Goal: Information Seeking & Learning: Learn about a topic

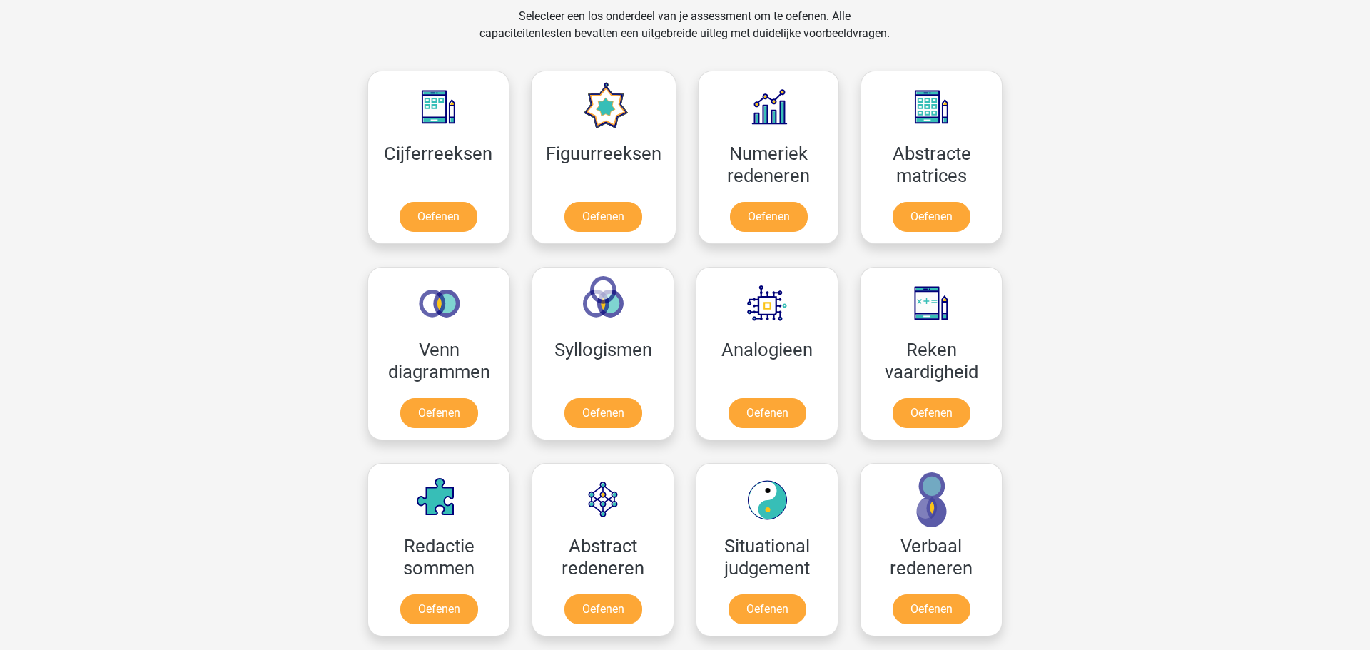
scroll to position [302, 0]
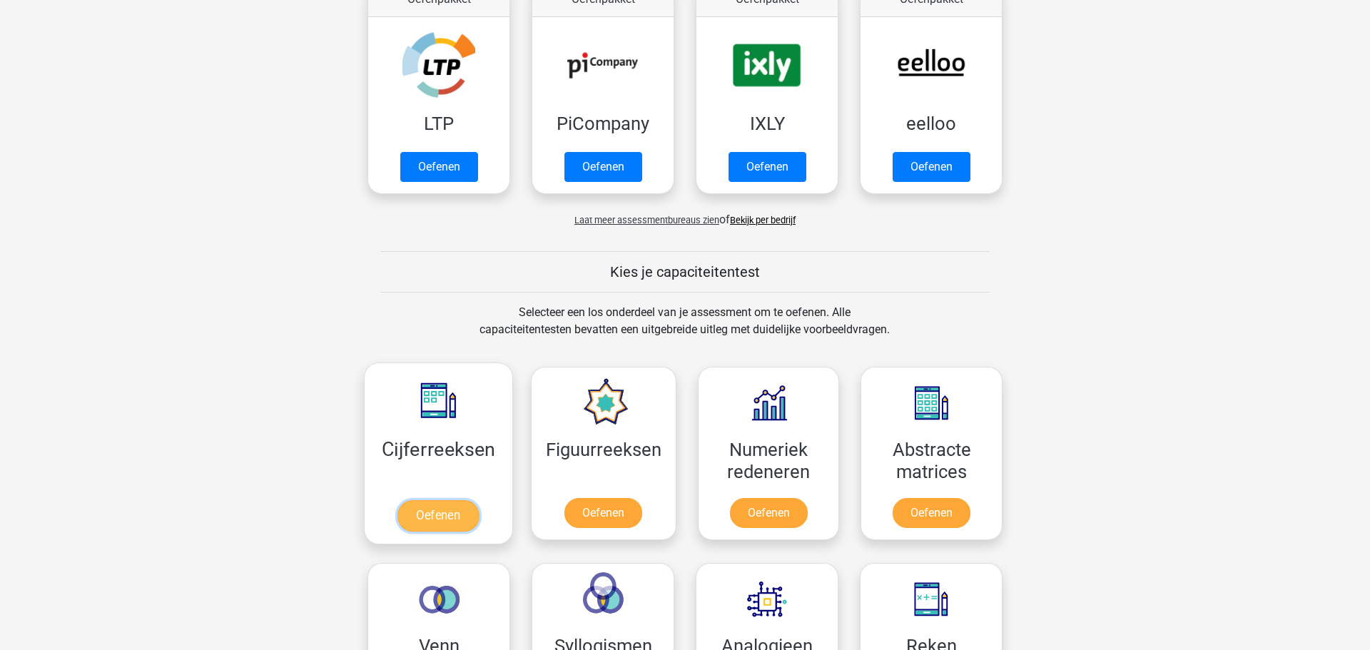
click at [424, 500] on link "Oefenen" at bounding box center [437, 515] width 81 height 31
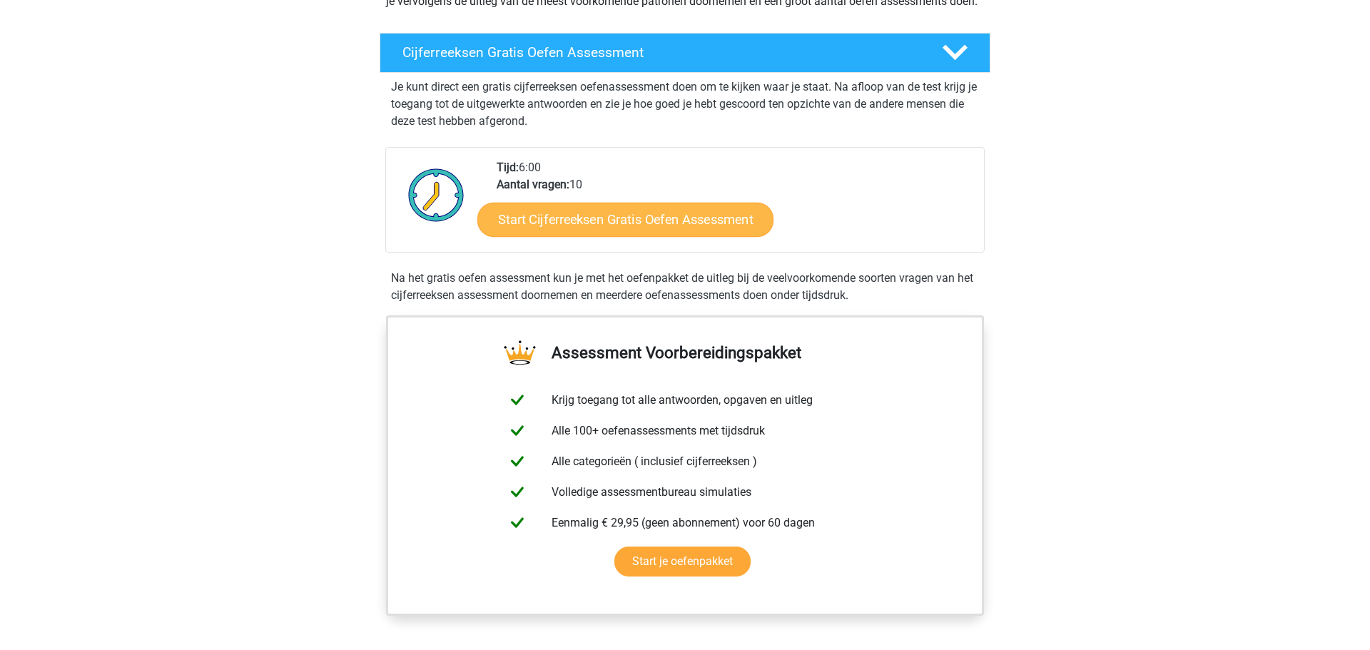
scroll to position [213, 0]
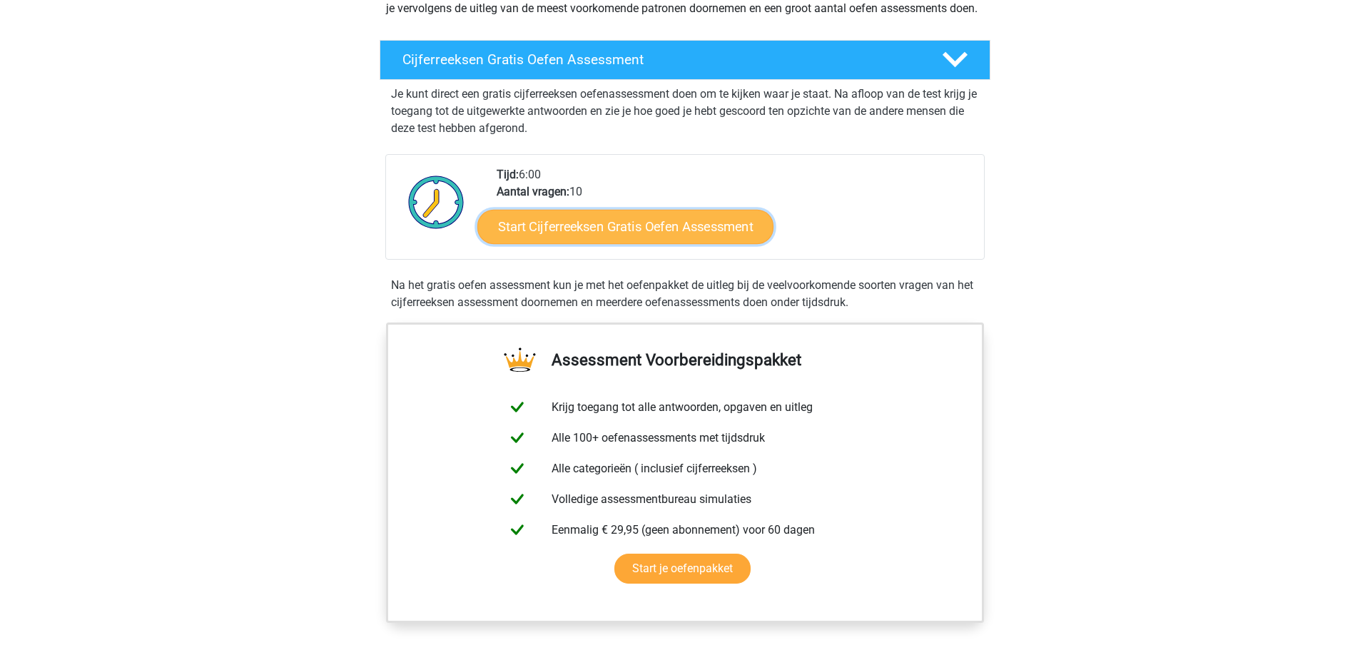
click at [609, 243] on link "Start Cijferreeksen Gratis Oefen Assessment" at bounding box center [625, 226] width 296 height 34
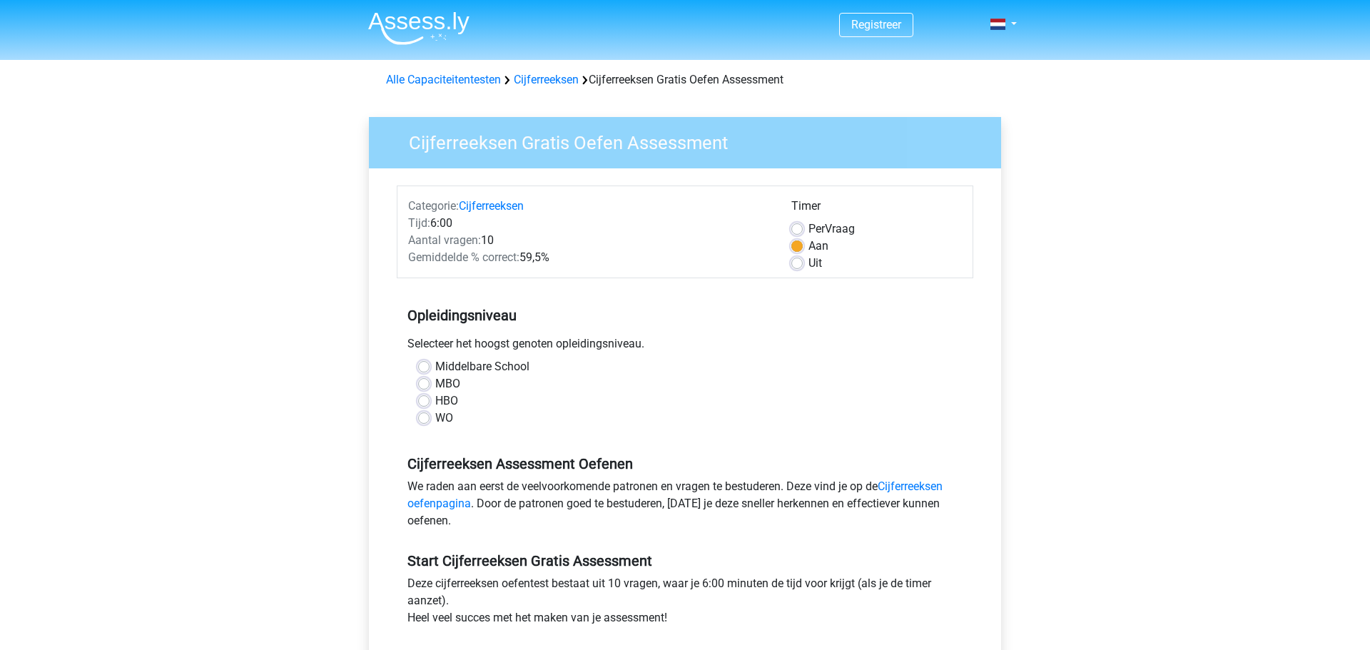
click at [452, 400] on label "HBO" at bounding box center [446, 400] width 23 height 17
click at [429, 400] on input "HBO" at bounding box center [423, 399] width 11 height 14
radio input "true"
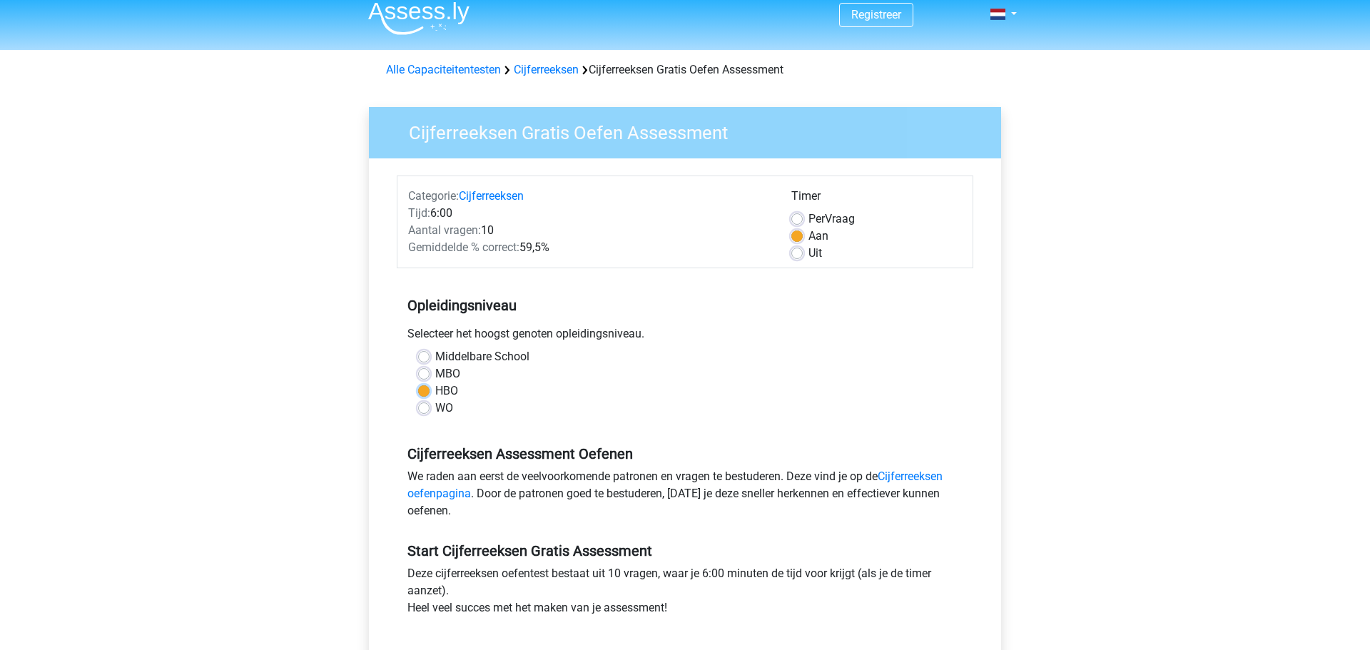
scroll to position [477, 0]
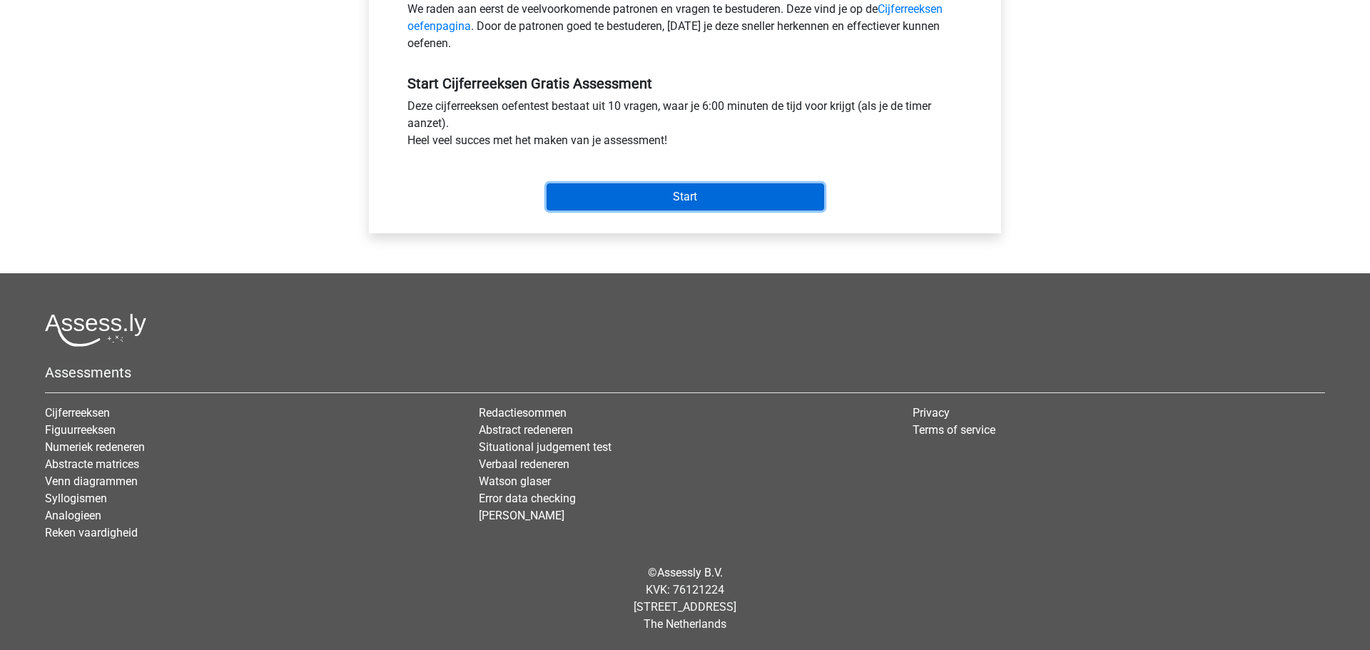
click at [708, 205] on input "Start" at bounding box center [685, 196] width 278 height 27
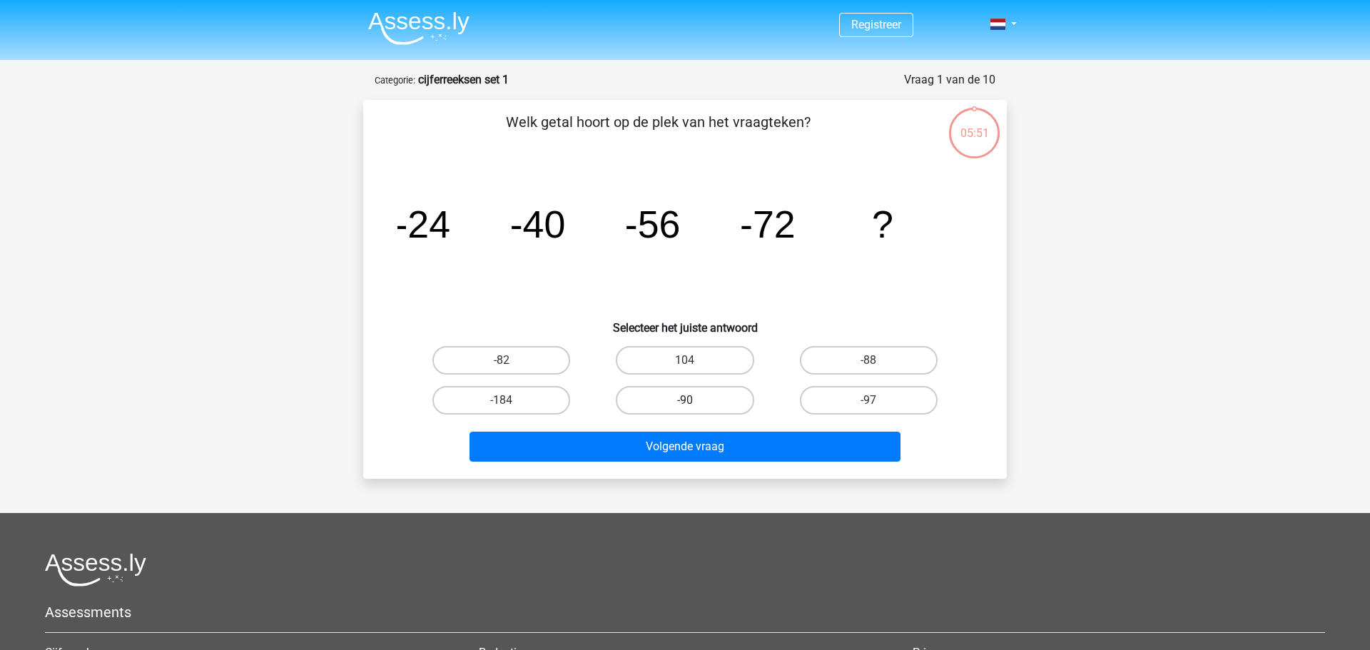
click at [715, 401] on label "-90" at bounding box center [685, 400] width 138 height 29
click at [694, 401] on input "-90" at bounding box center [689, 404] width 9 height 9
radio input "true"
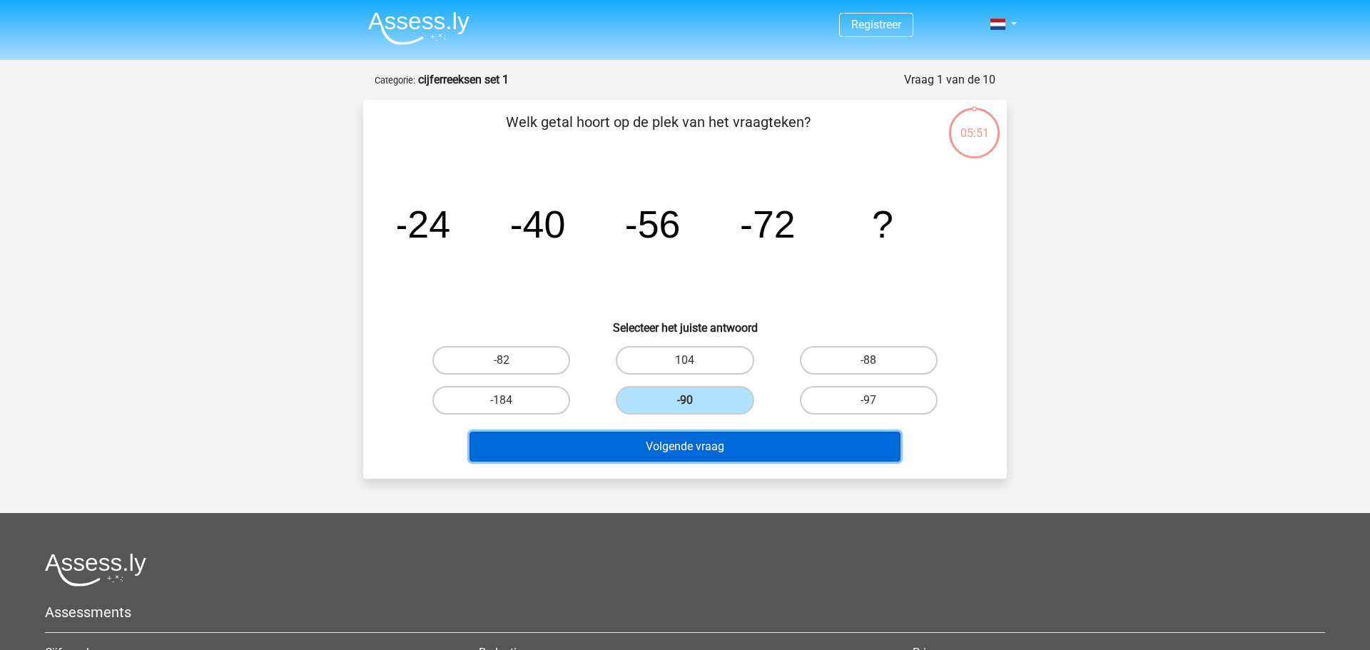
click at [712, 447] on button "Volgende vraag" at bounding box center [685, 447] width 432 height 30
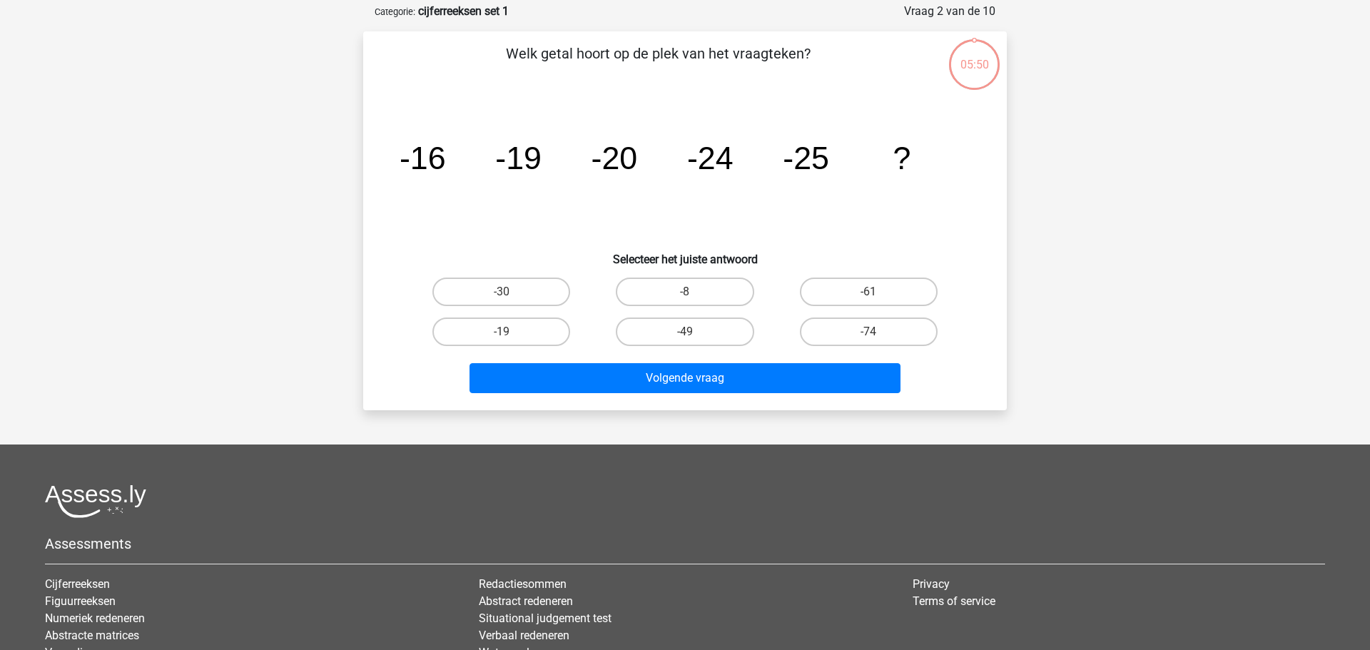
scroll to position [71, 0]
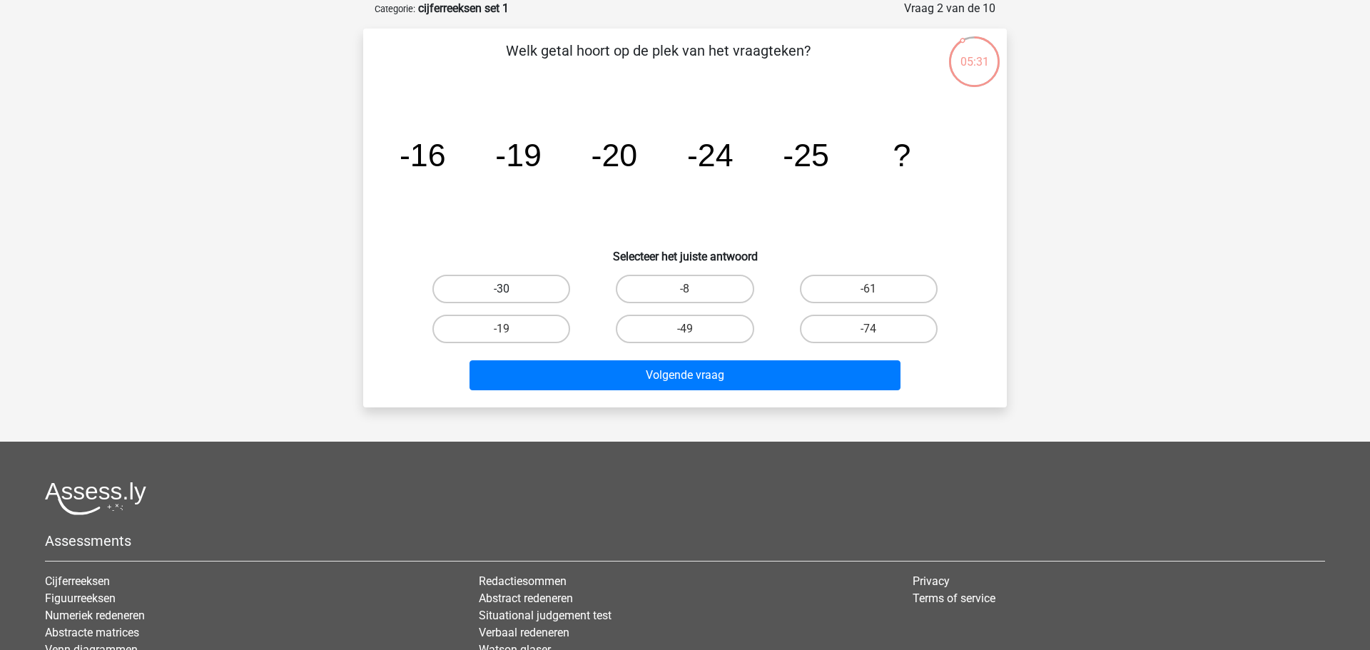
click at [511, 293] on div "-30" at bounding box center [501, 289] width 172 height 29
click at [546, 296] on label "-30" at bounding box center [501, 289] width 138 height 29
click at [511, 296] on input "-30" at bounding box center [506, 293] width 9 height 9
radio input "true"
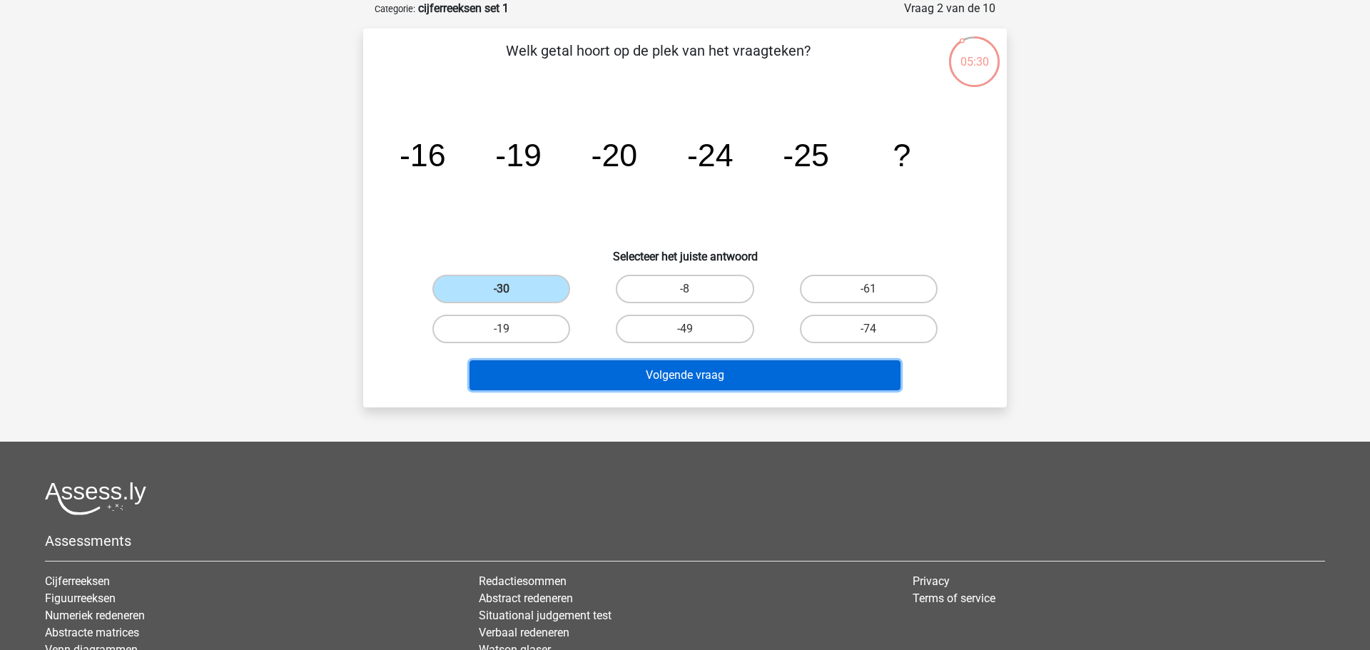
click at [641, 383] on button "Volgende vraag" at bounding box center [685, 375] width 432 height 30
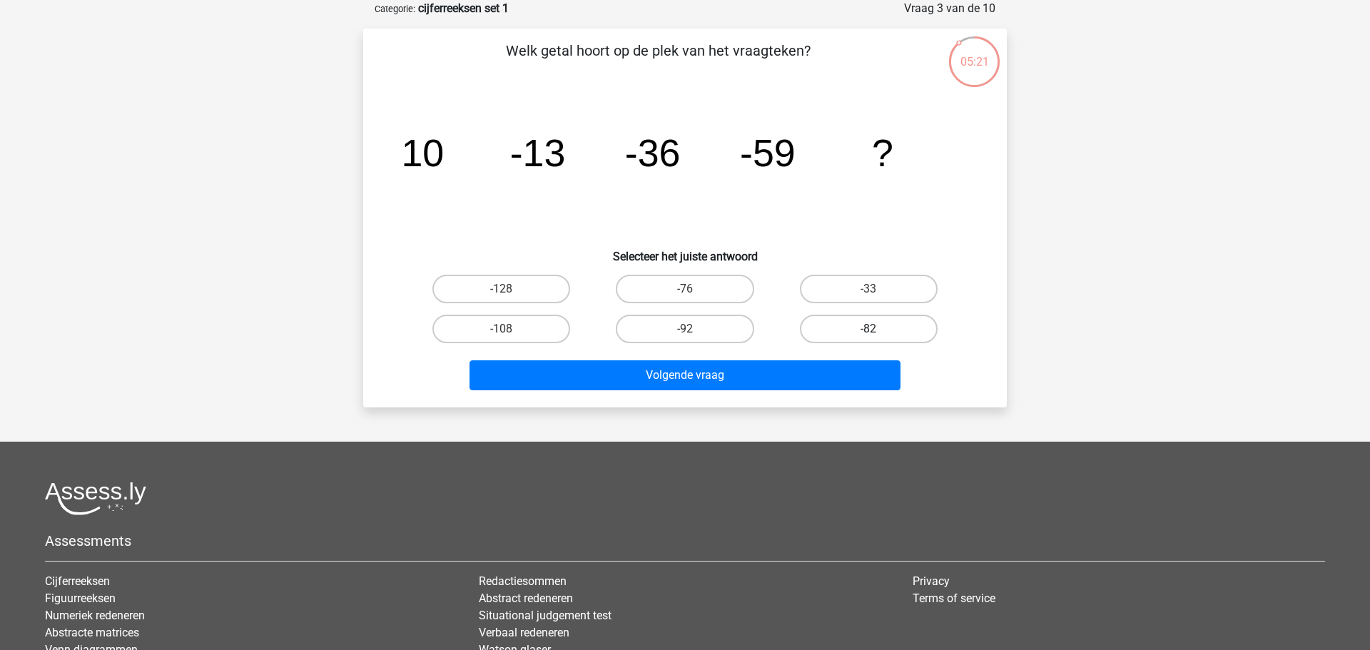
click at [839, 331] on label "-82" at bounding box center [869, 329] width 138 height 29
click at [868, 331] on input "-82" at bounding box center [872, 333] width 9 height 9
radio input "true"
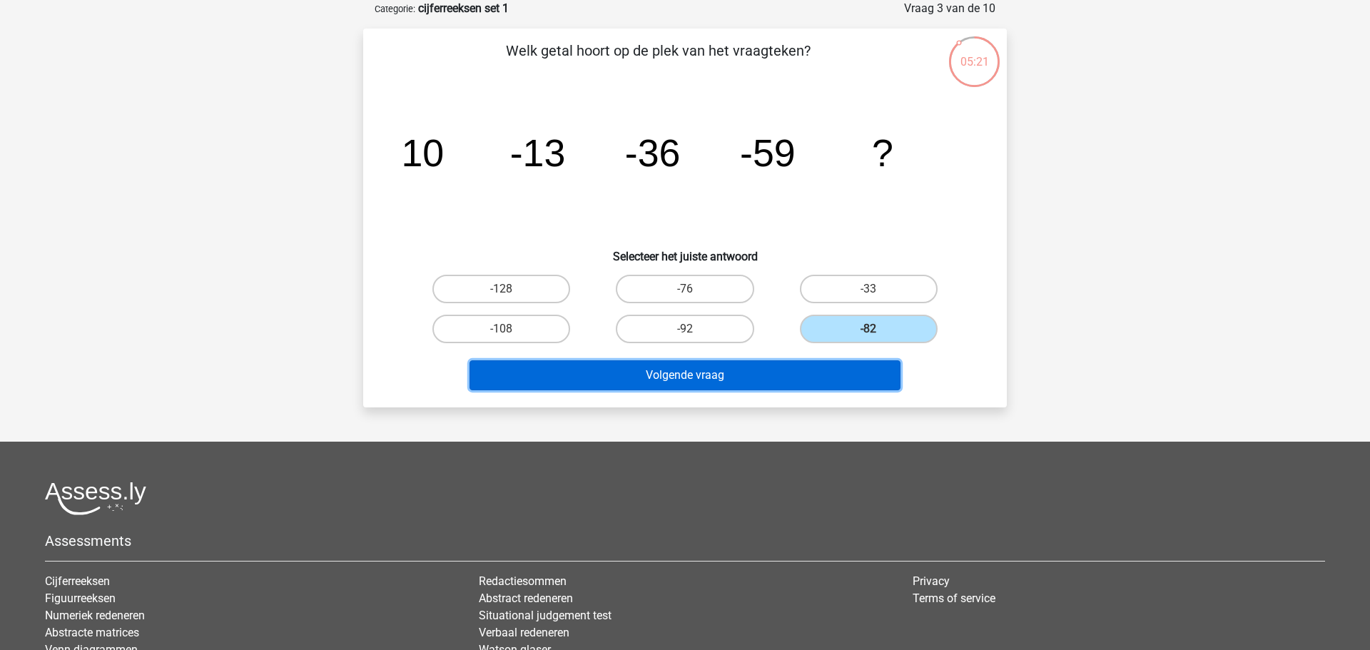
click at [813, 368] on button "Volgende vraag" at bounding box center [685, 375] width 432 height 30
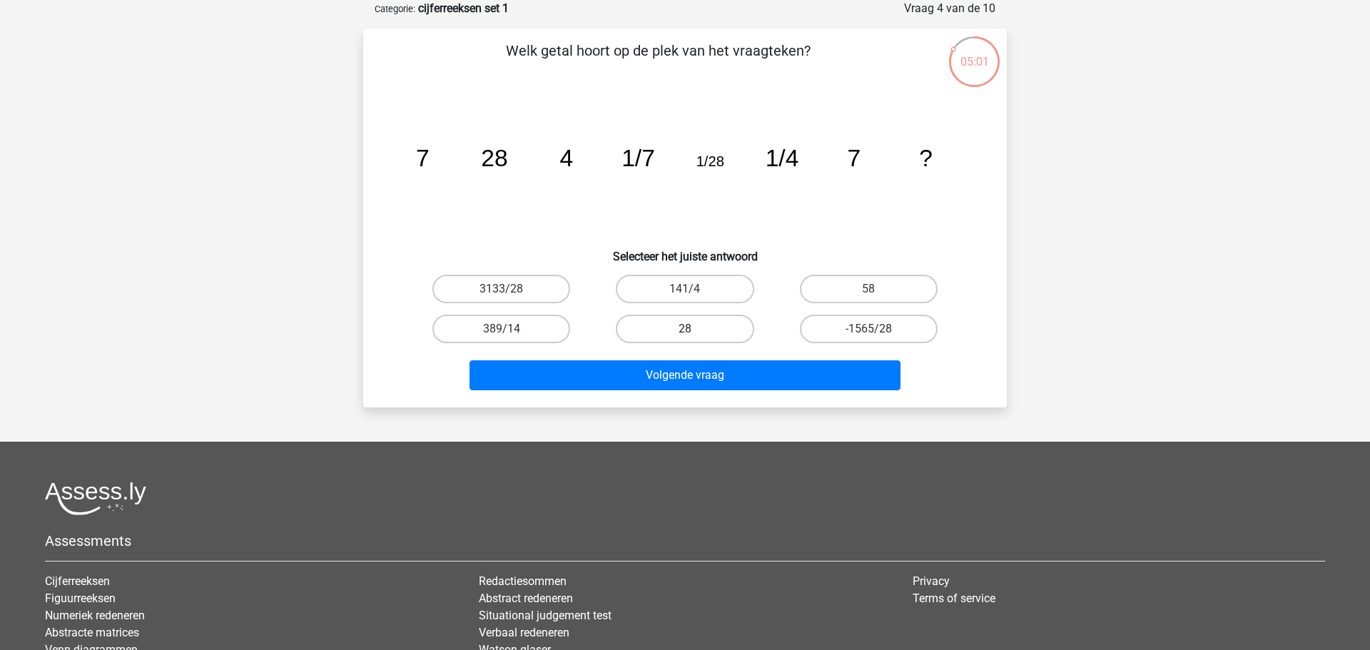
click at [667, 330] on label "28" at bounding box center [685, 329] width 138 height 29
click at [685, 330] on input "28" at bounding box center [689, 333] width 9 height 9
radio input "true"
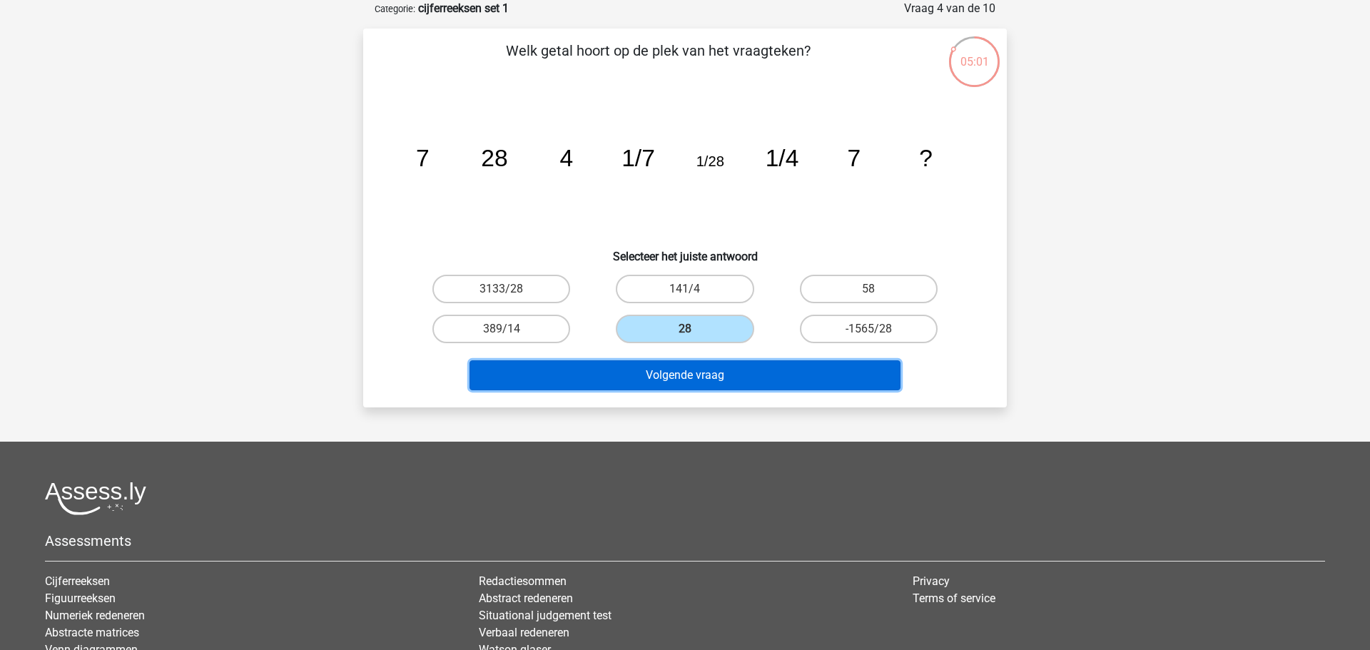
click at [681, 378] on button "Volgende vraag" at bounding box center [685, 375] width 432 height 30
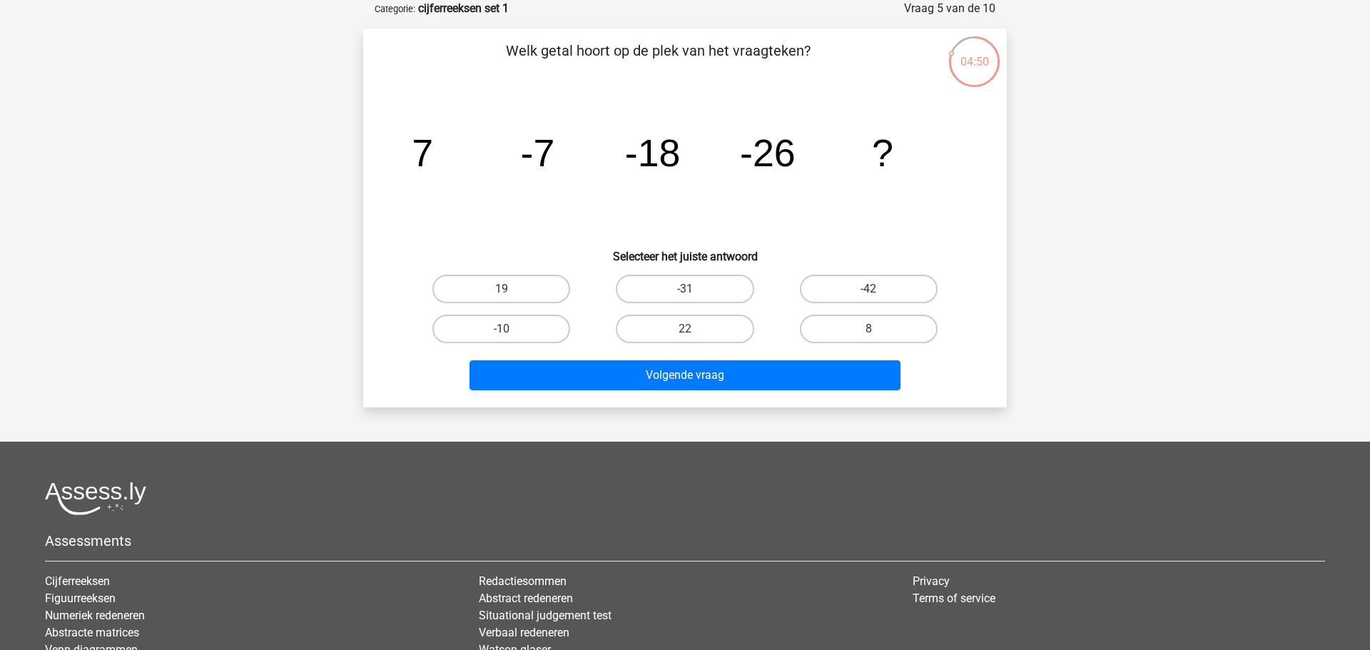
drag, startPoint x: 667, startPoint y: 280, endPoint x: 683, endPoint y: 401, distance: 121.6
click at [668, 280] on label "-31" at bounding box center [685, 289] width 138 height 29
click at [685, 289] on input "-31" at bounding box center [689, 293] width 9 height 9
radio input "true"
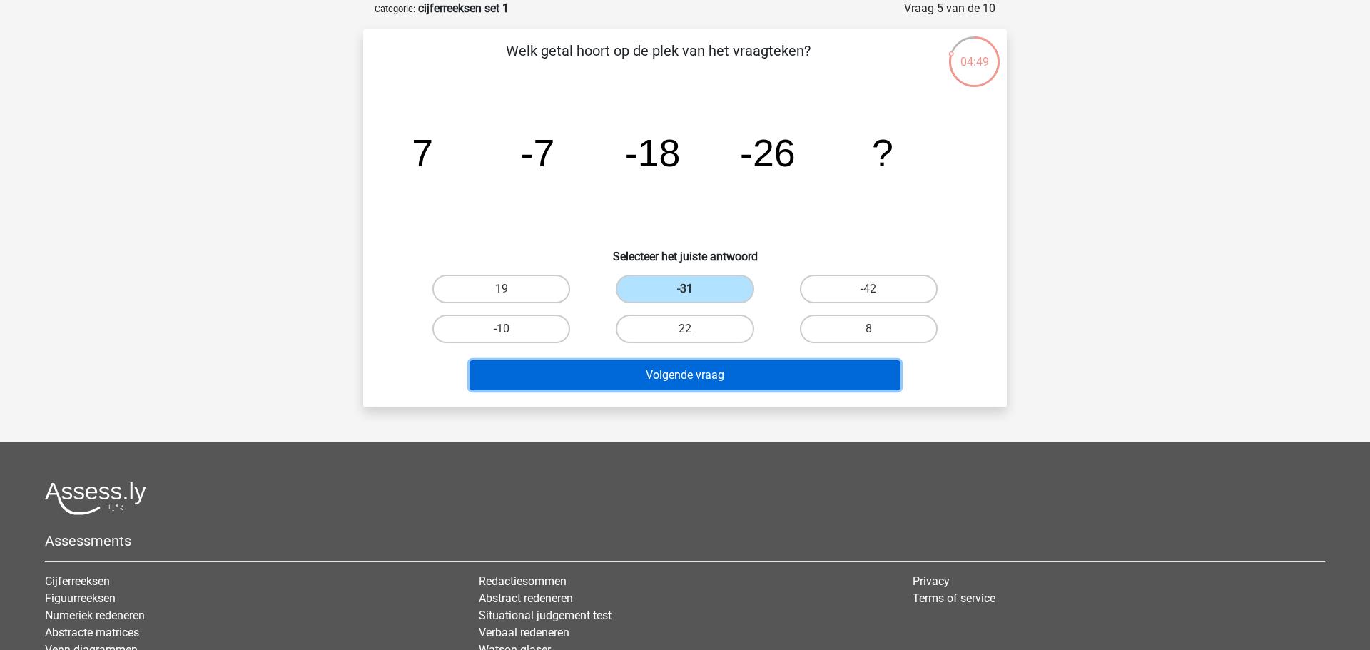
click at [694, 381] on button "Volgende vraag" at bounding box center [685, 375] width 432 height 30
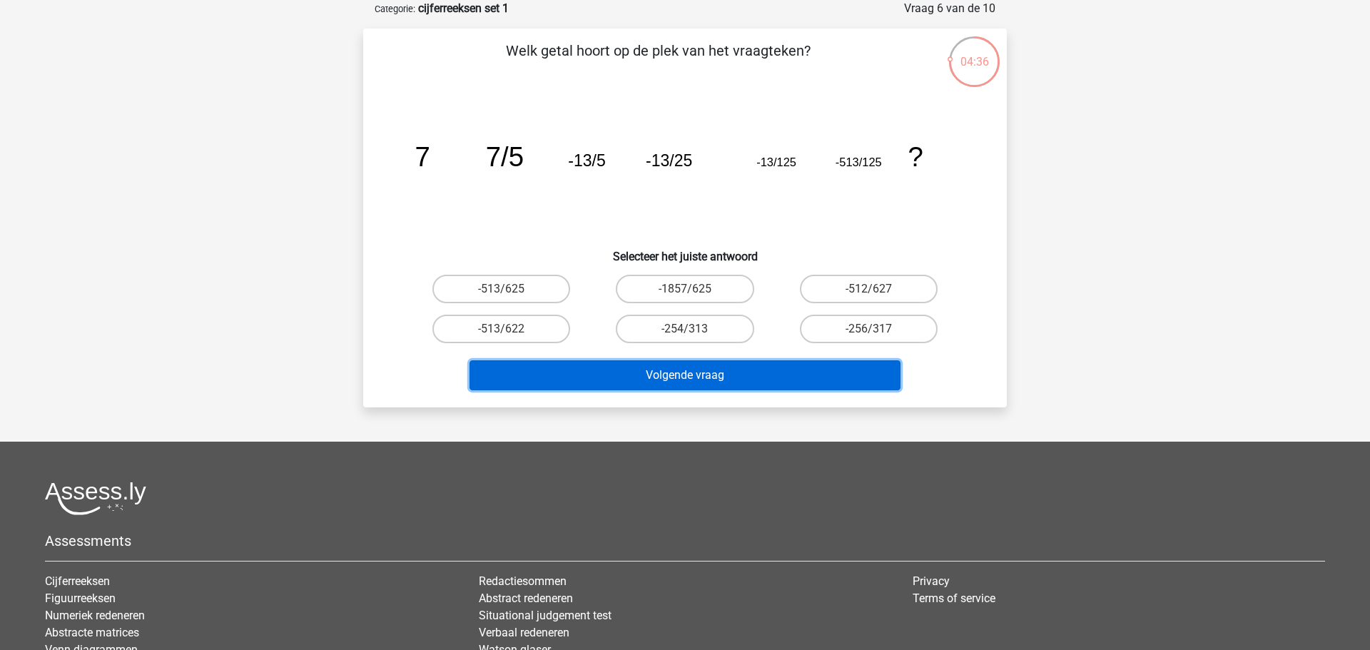
click at [690, 380] on button "Volgende vraag" at bounding box center [685, 375] width 432 height 30
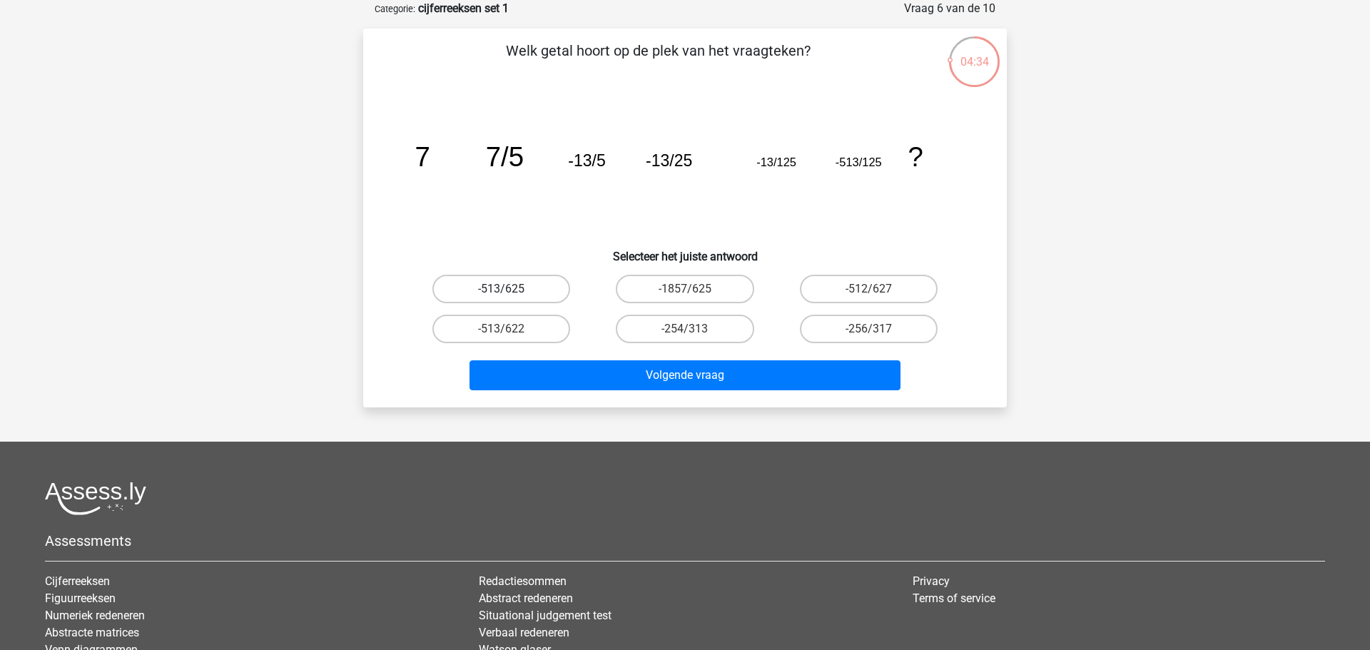
click at [517, 288] on label "-513/625" at bounding box center [501, 289] width 138 height 29
click at [511, 289] on input "-513/625" at bounding box center [506, 293] width 9 height 9
radio input "true"
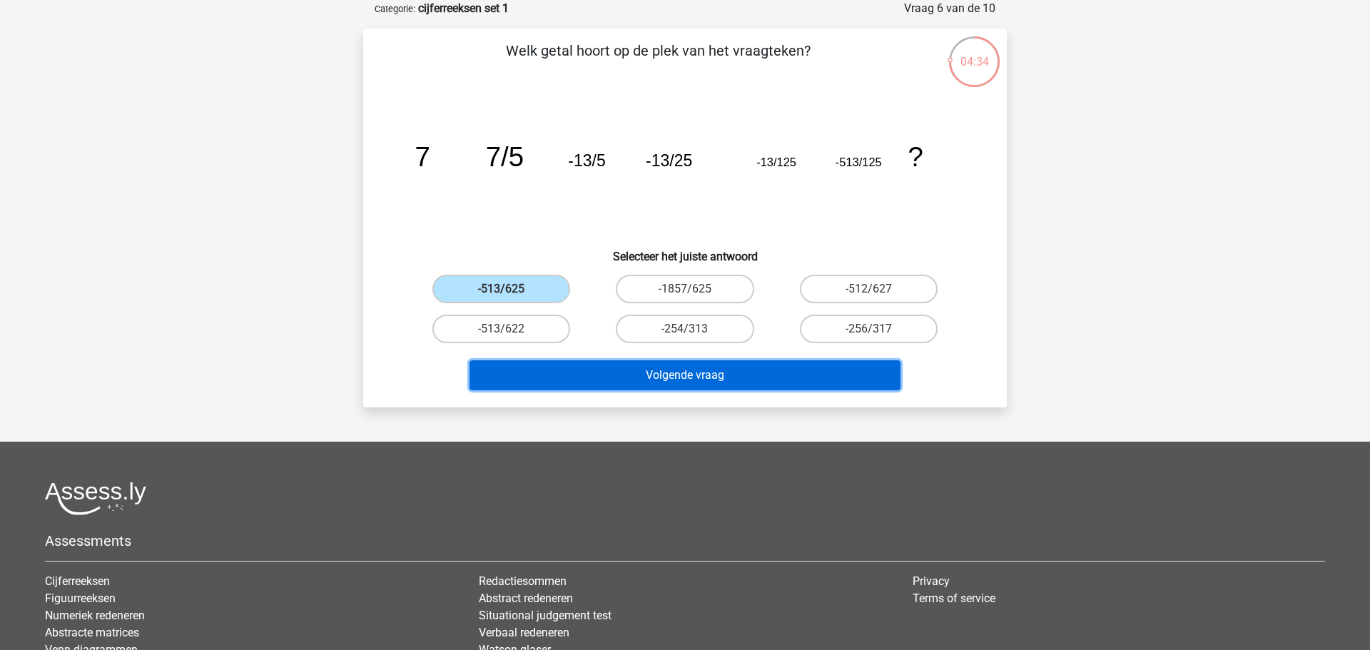
click at [614, 374] on button "Volgende vraag" at bounding box center [685, 375] width 432 height 30
click at [653, 368] on button "Volgende vraag" at bounding box center [685, 375] width 432 height 30
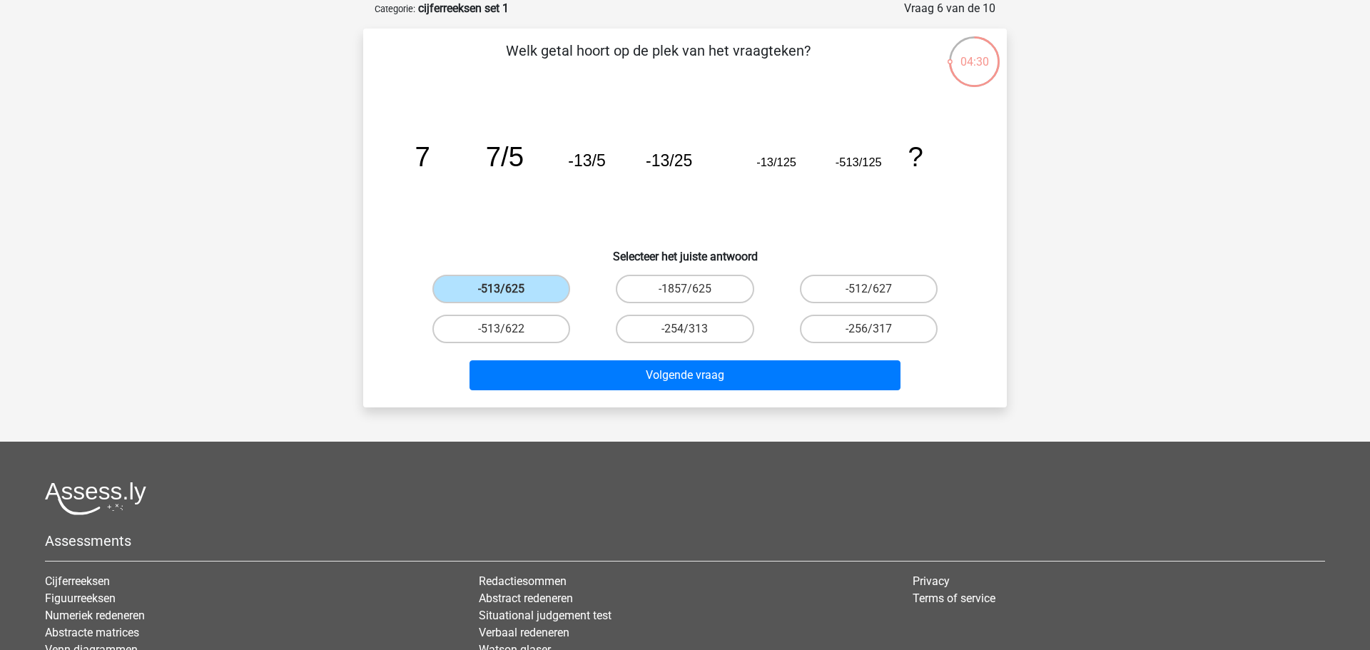
click at [502, 290] on input "-513/625" at bounding box center [506, 293] width 9 height 9
click at [513, 319] on label "-513/622" at bounding box center [501, 329] width 138 height 29
click at [511, 329] on input "-513/622" at bounding box center [506, 333] width 9 height 9
radio input "true"
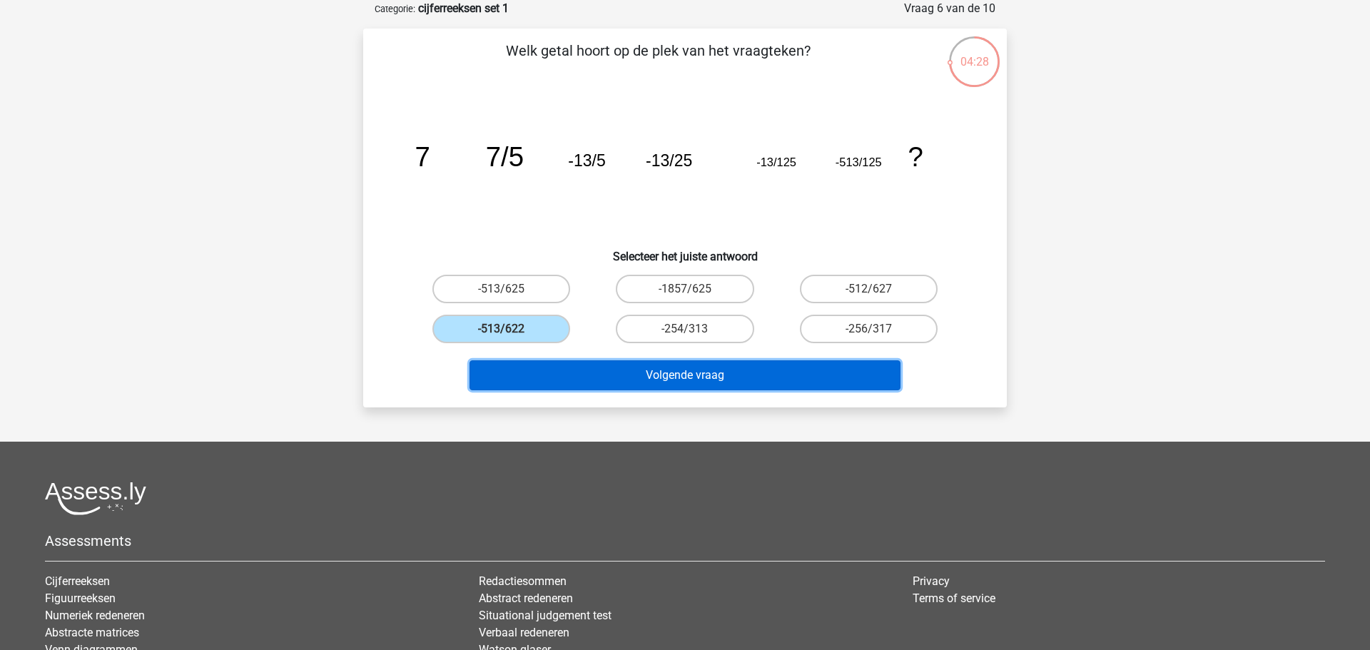
click at [707, 378] on button "Volgende vraag" at bounding box center [685, 375] width 432 height 30
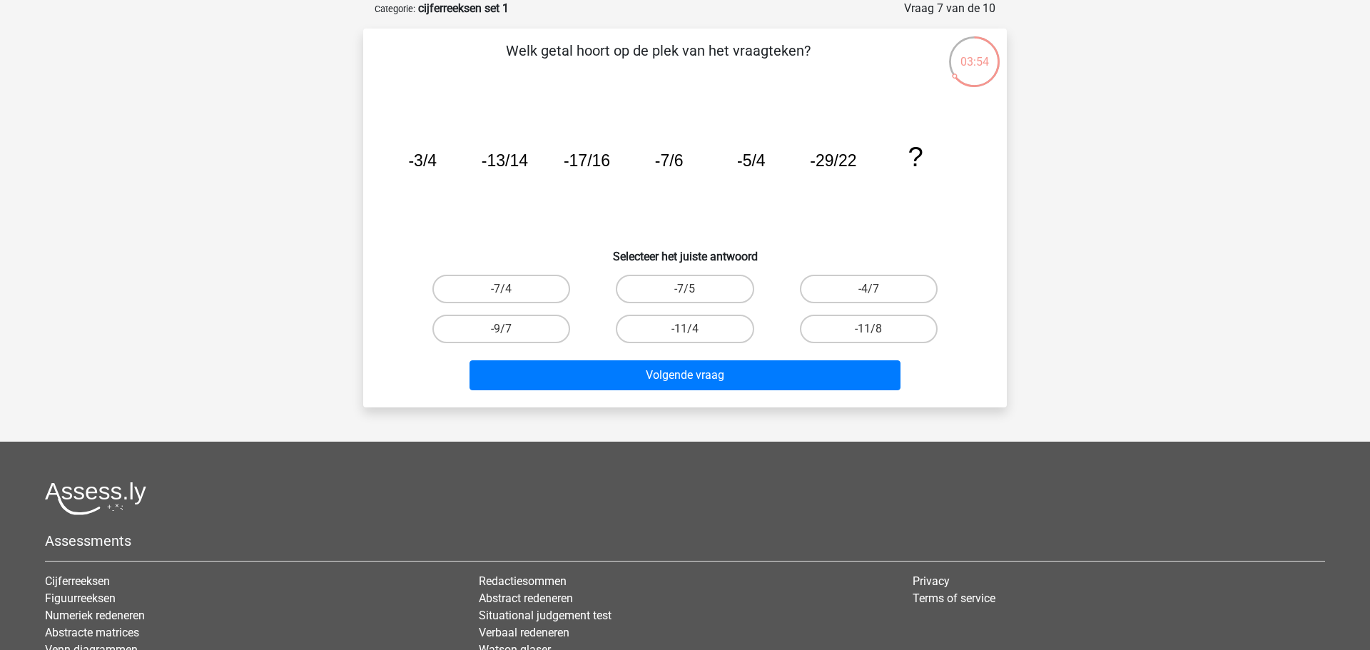
click at [696, 358] on div "Volgende vraag" at bounding box center [685, 372] width 598 height 47
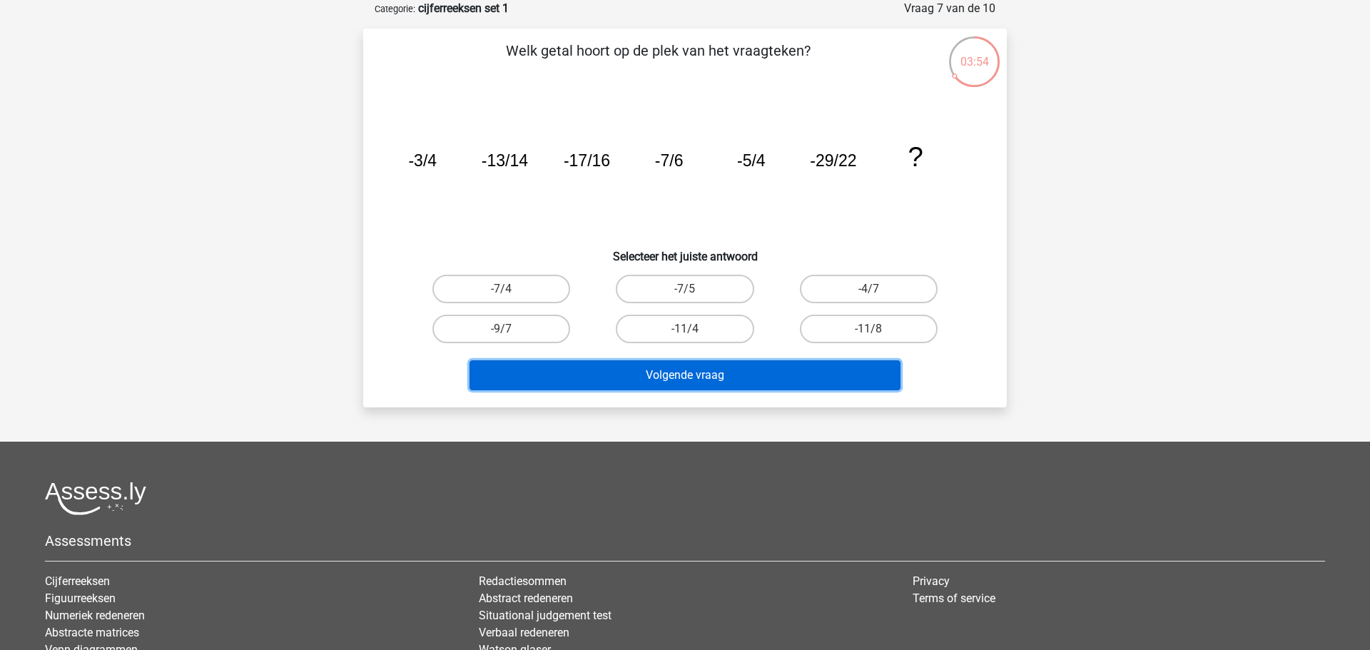
click at [704, 379] on button "Volgende vraag" at bounding box center [685, 375] width 432 height 30
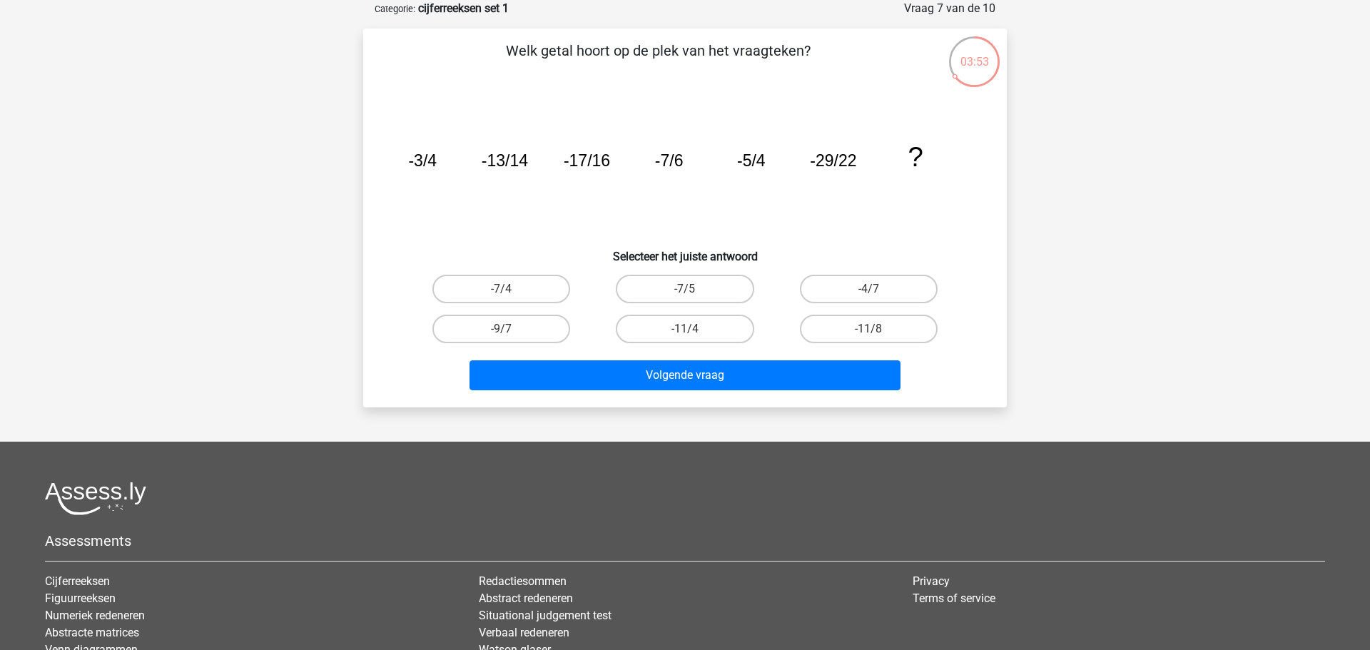
click at [688, 307] on div "-7/5" at bounding box center [684, 289] width 183 height 40
click at [687, 292] on input "-7/5" at bounding box center [689, 293] width 9 height 9
radio input "true"
click at [680, 285] on label "-7/5" at bounding box center [685, 289] width 138 height 29
click at [685, 289] on input "-7/5" at bounding box center [689, 293] width 9 height 9
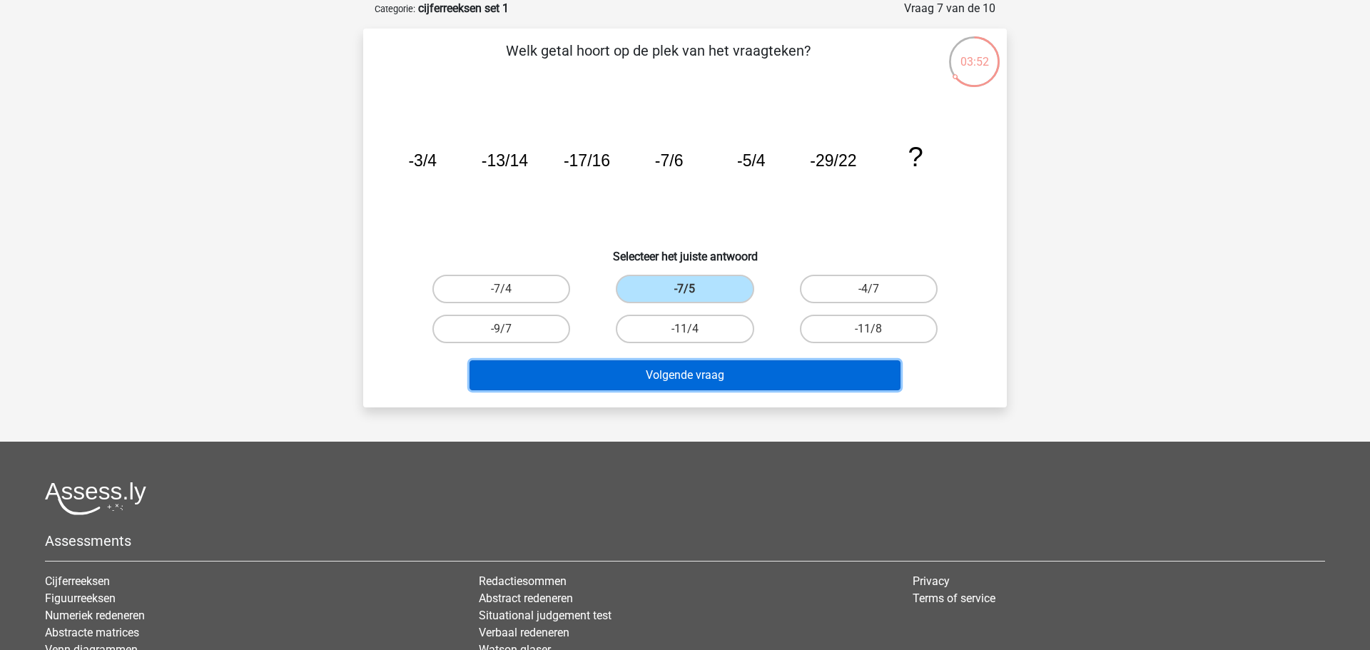
click at [687, 372] on button "Volgende vraag" at bounding box center [685, 375] width 432 height 30
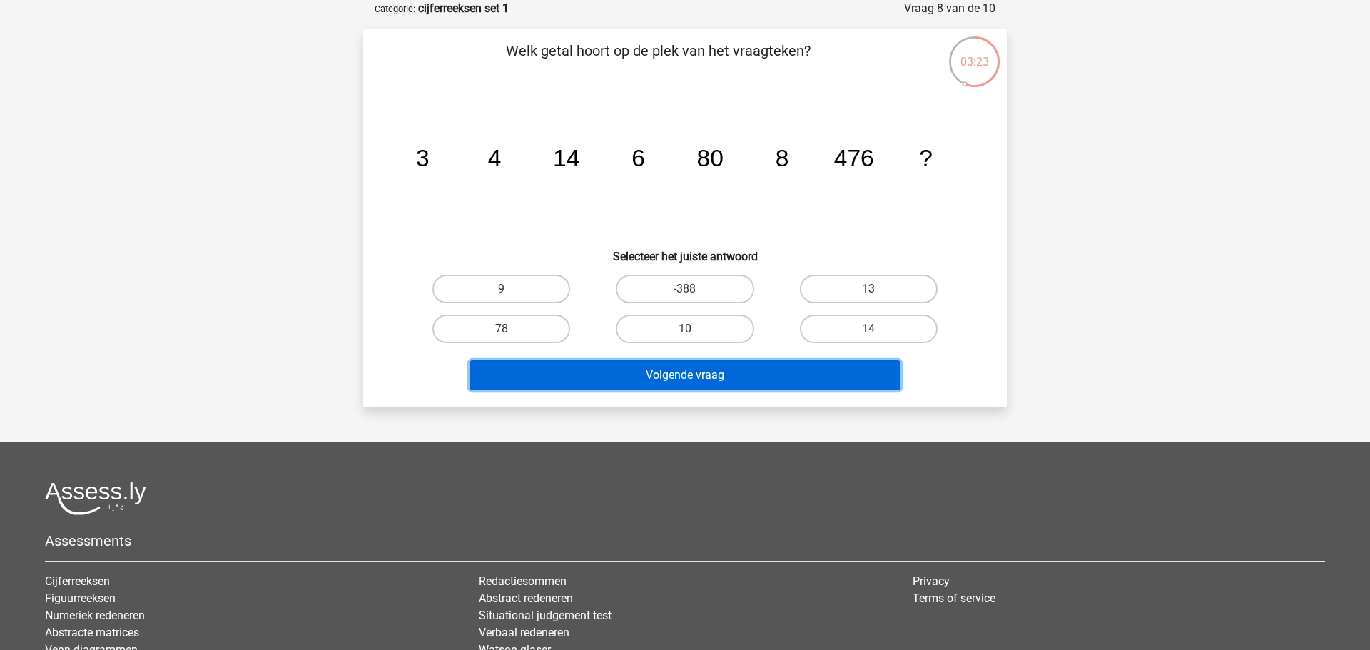
click at [751, 365] on button "Volgende vraag" at bounding box center [685, 375] width 432 height 30
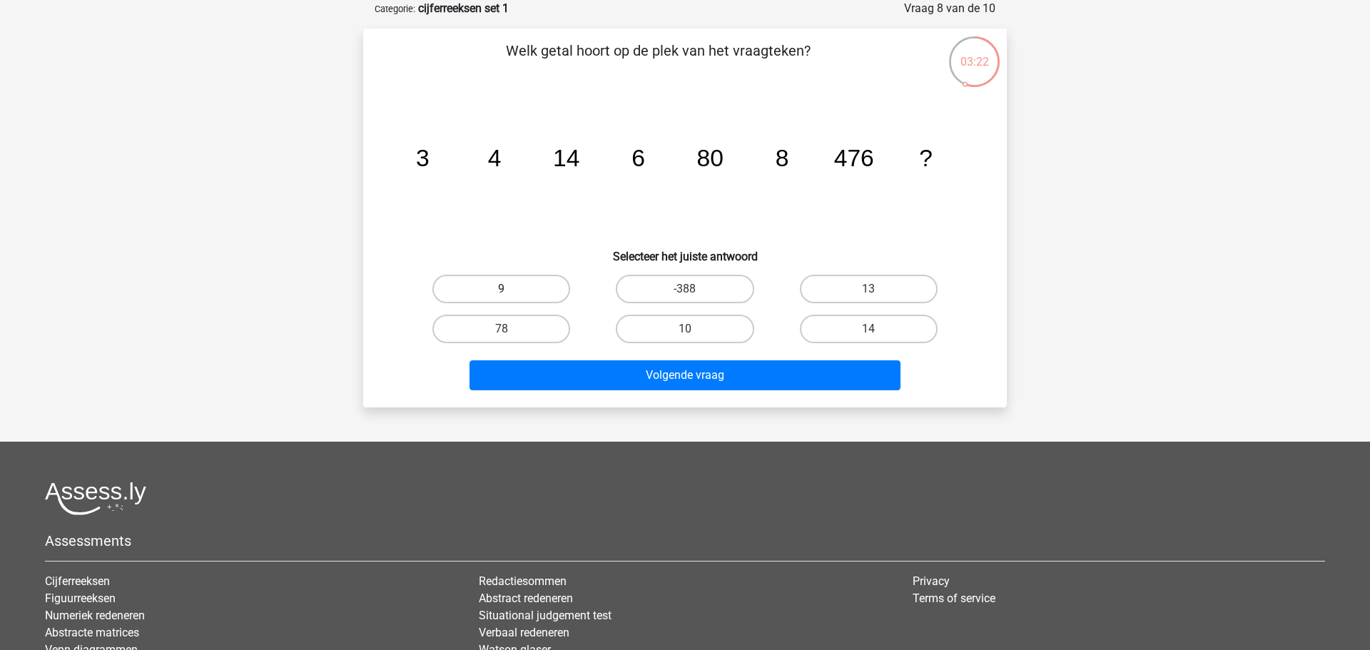
click at [484, 288] on label "9" at bounding box center [501, 289] width 138 height 29
click at [502, 289] on input "9" at bounding box center [506, 293] width 9 height 9
radio input "true"
click at [495, 285] on label "9" at bounding box center [501, 289] width 138 height 29
click at [502, 289] on input "9" at bounding box center [506, 293] width 9 height 9
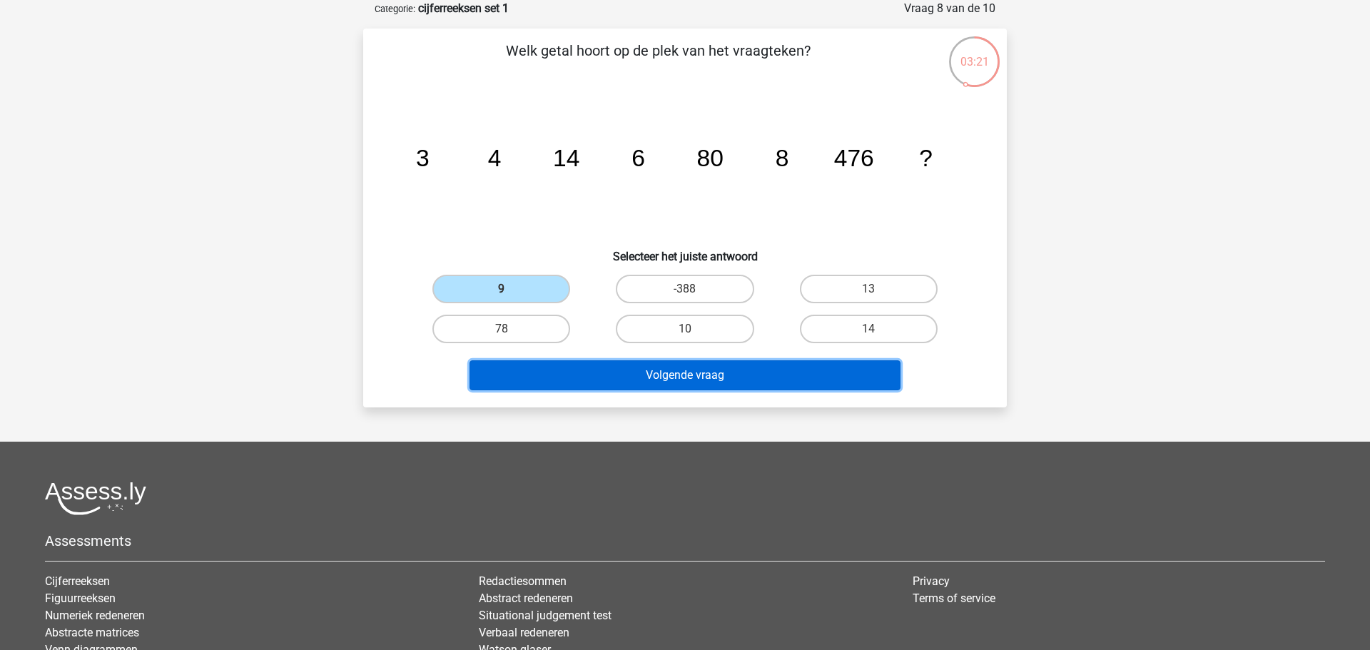
click at [679, 374] on button "Volgende vraag" at bounding box center [685, 375] width 432 height 30
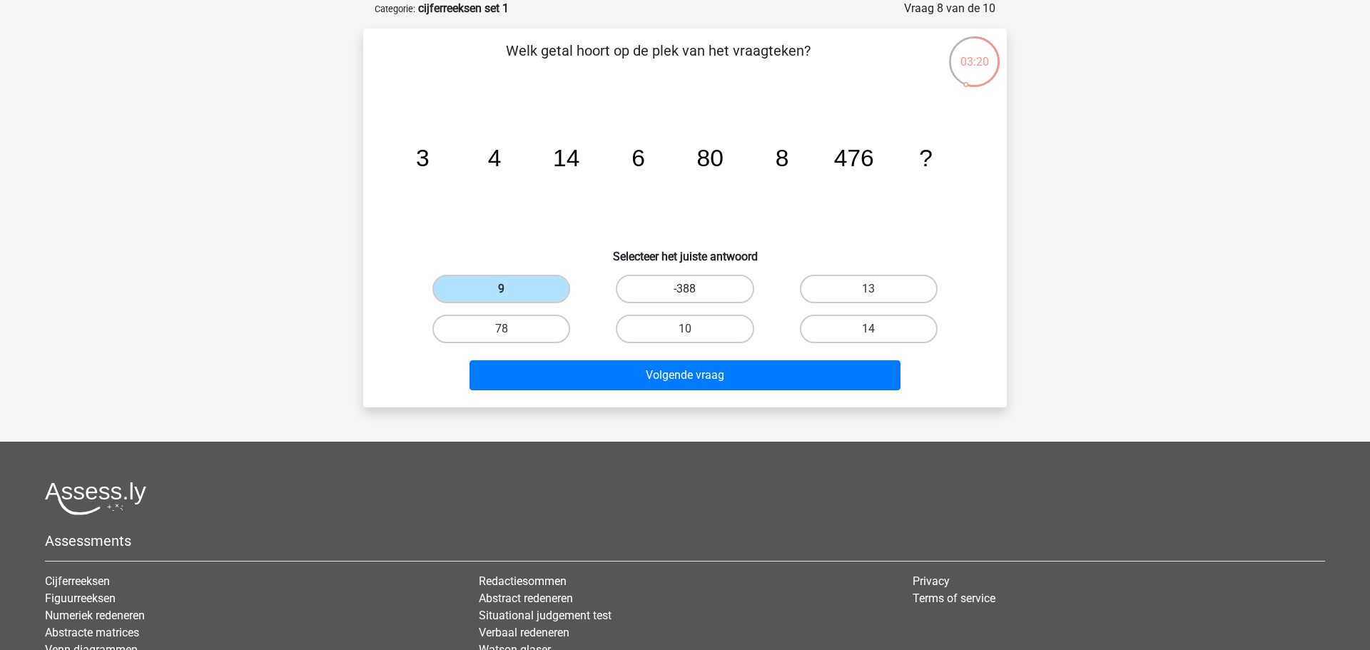
click at [668, 292] on label "-388" at bounding box center [685, 289] width 138 height 29
click at [685, 292] on input "-388" at bounding box center [689, 293] width 9 height 9
radio input "true"
click at [674, 285] on label "-388" at bounding box center [685, 289] width 138 height 29
click at [685, 289] on input "-388" at bounding box center [689, 293] width 9 height 9
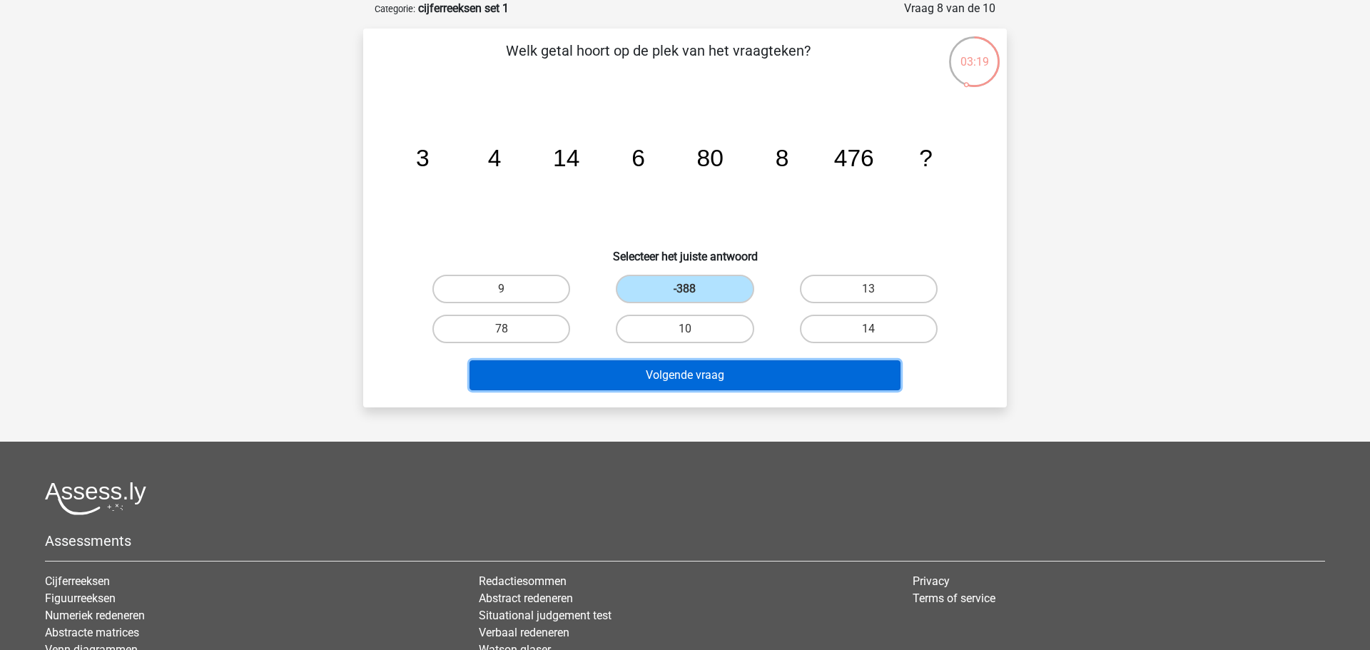
click at [693, 367] on button "Volgende vraag" at bounding box center [685, 375] width 432 height 30
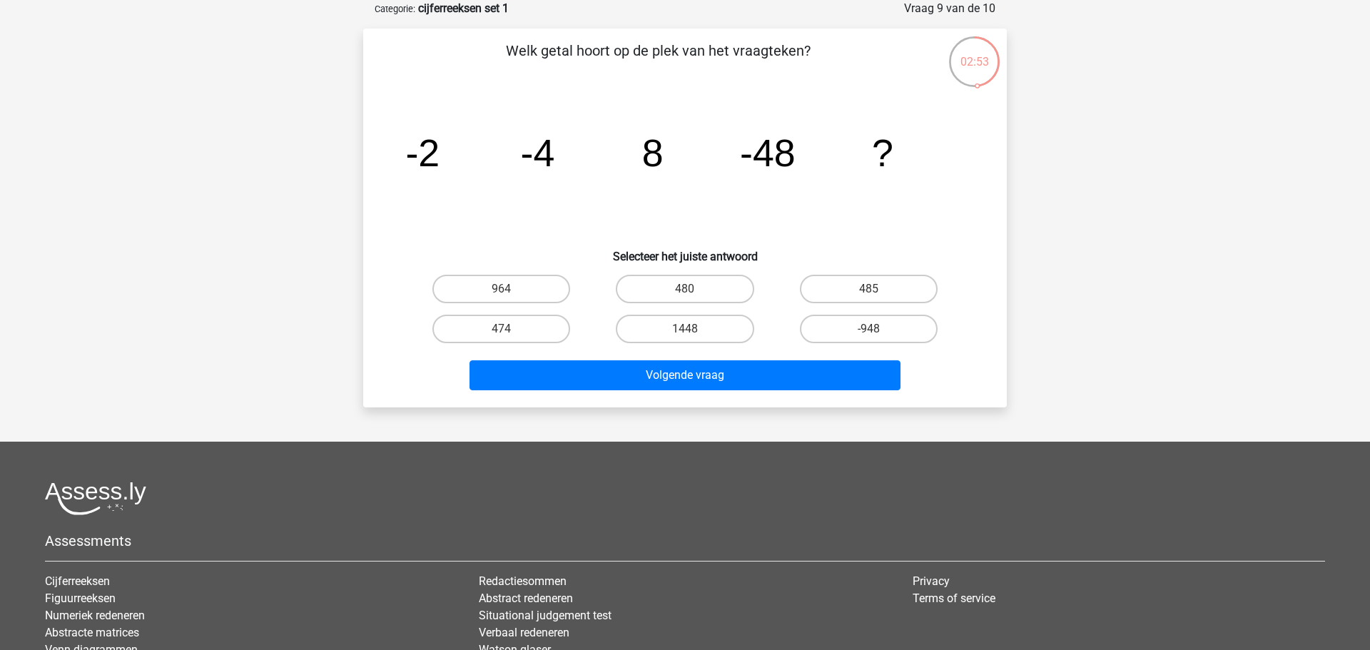
drag, startPoint x: 677, startPoint y: 335, endPoint x: 678, endPoint y: 347, distance: 12.1
click at [677, 335] on label "1448" at bounding box center [685, 329] width 138 height 29
click at [685, 335] on input "1448" at bounding box center [689, 333] width 9 height 9
radio input "true"
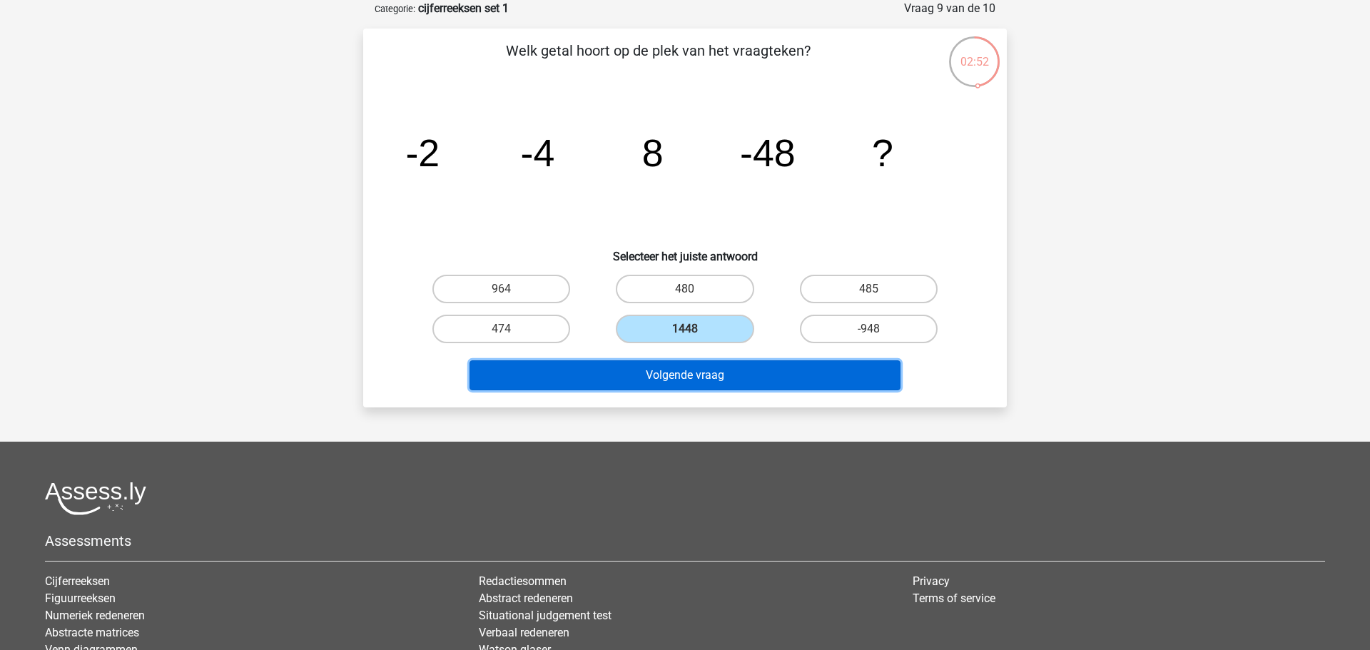
click at [683, 371] on button "Volgende vraag" at bounding box center [685, 375] width 432 height 30
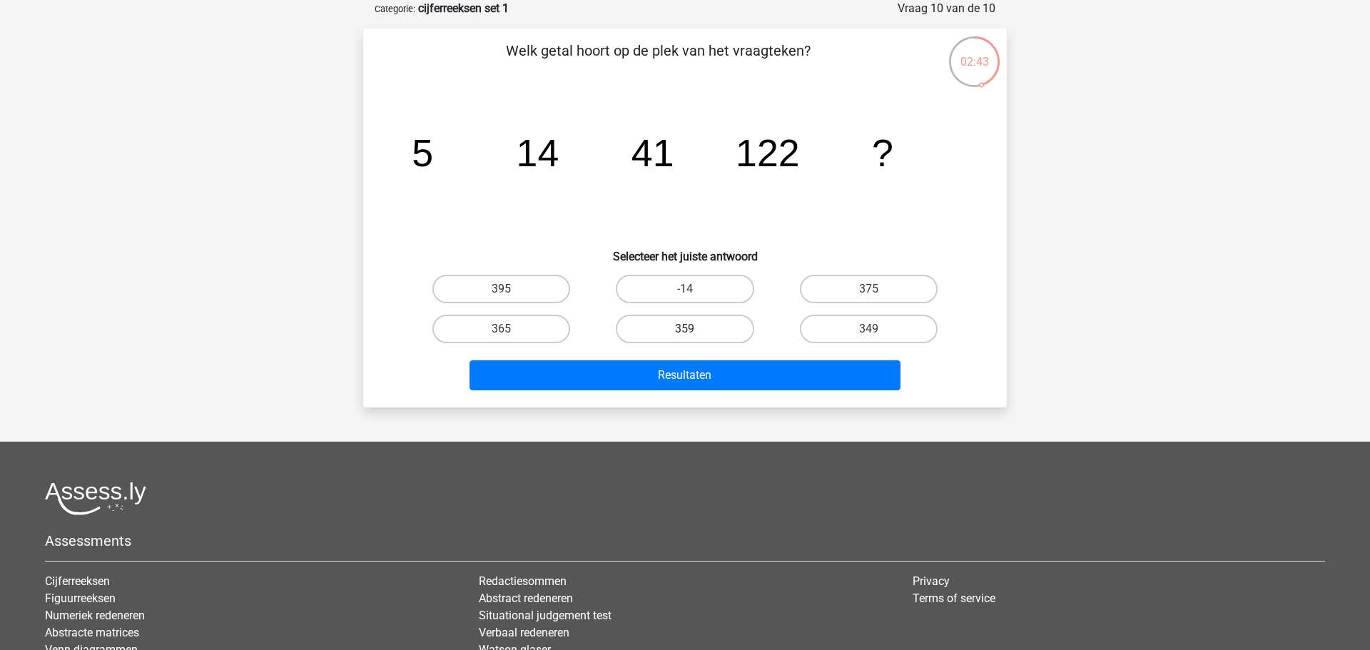
click at [688, 325] on label "359" at bounding box center [685, 329] width 138 height 29
click at [688, 329] on input "359" at bounding box center [689, 333] width 9 height 9
radio input "true"
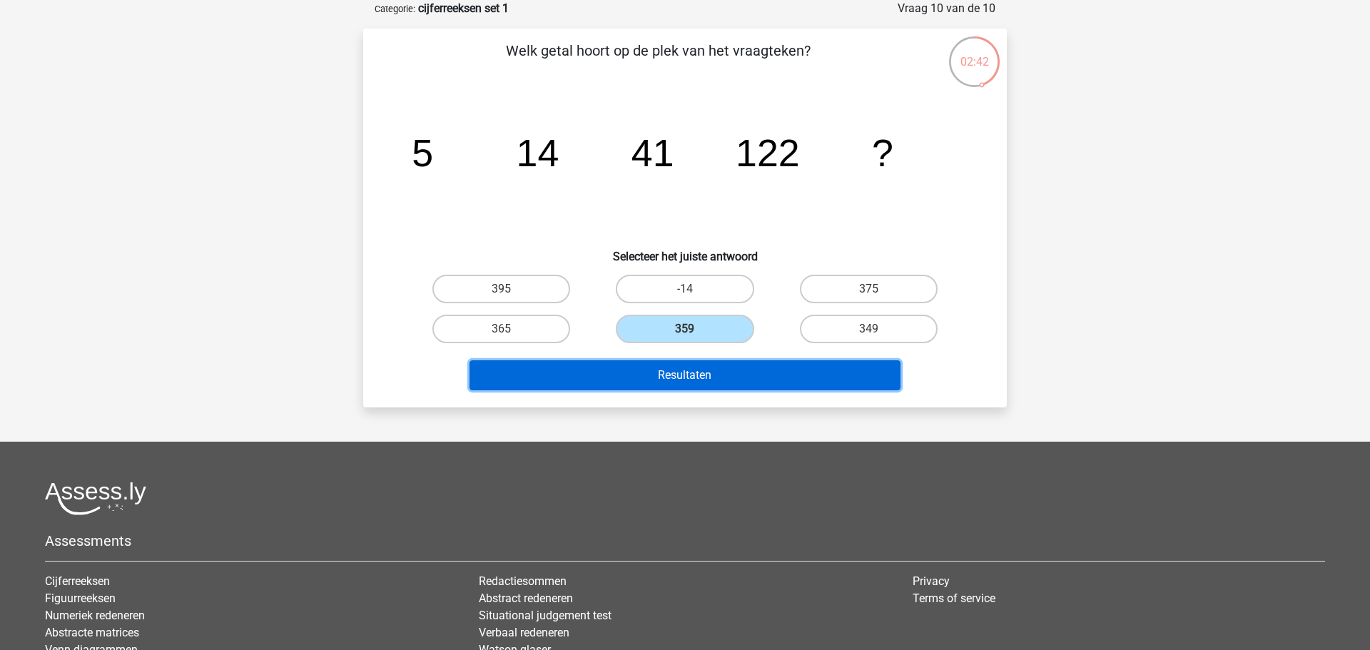
click at [703, 380] on button "Resultaten" at bounding box center [685, 375] width 432 height 30
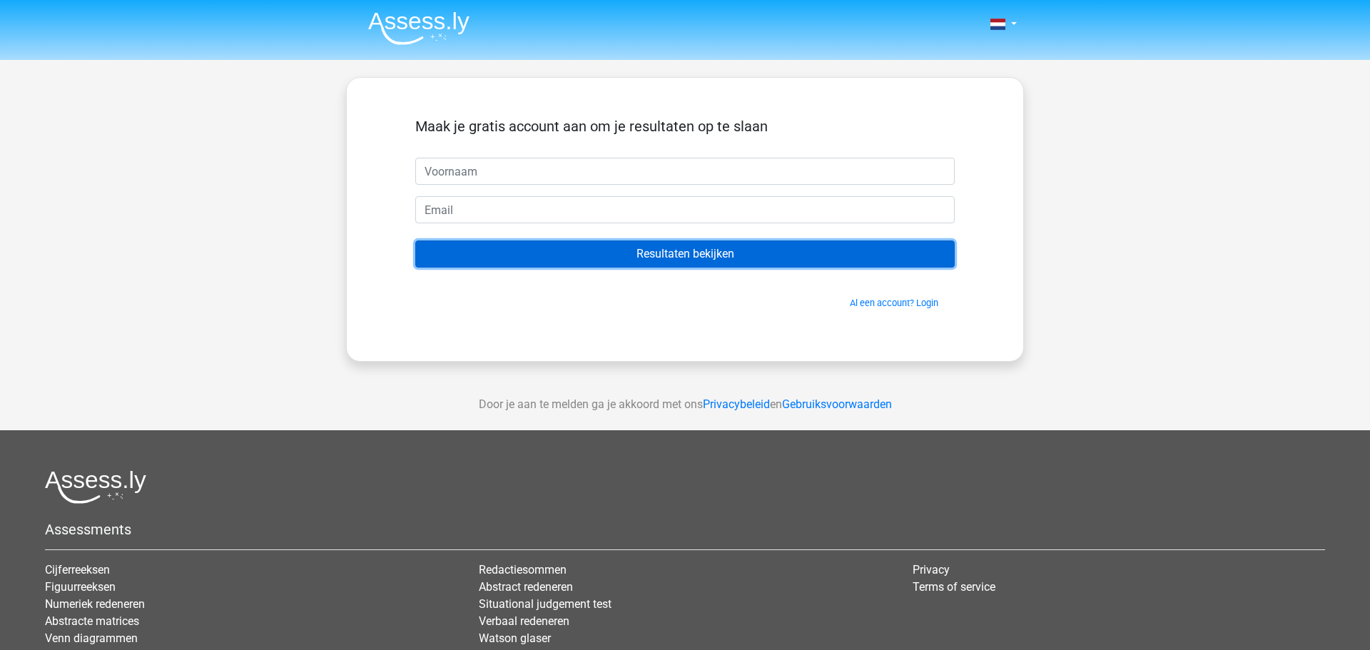
click at [707, 262] on input "Resultaten bekijken" at bounding box center [684, 253] width 539 height 27
